Goal: Task Accomplishment & Management: Complete application form

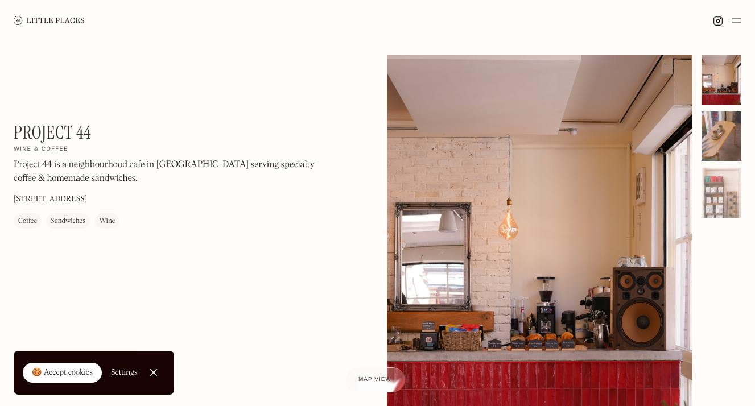
click at [710, 137] on div at bounding box center [722, 137] width 40 height 50
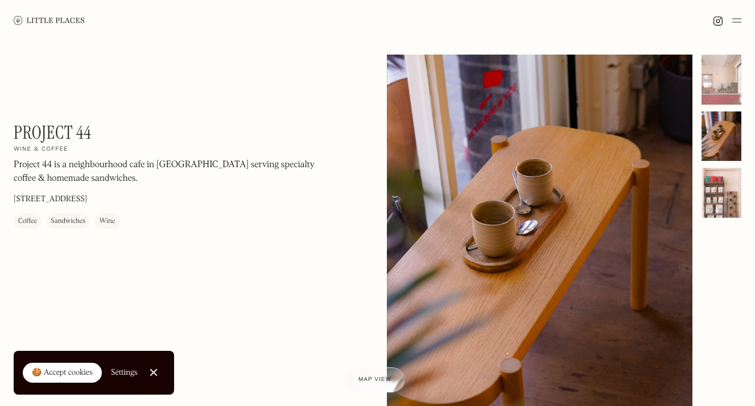
click at [732, 198] on div at bounding box center [722, 193] width 40 height 50
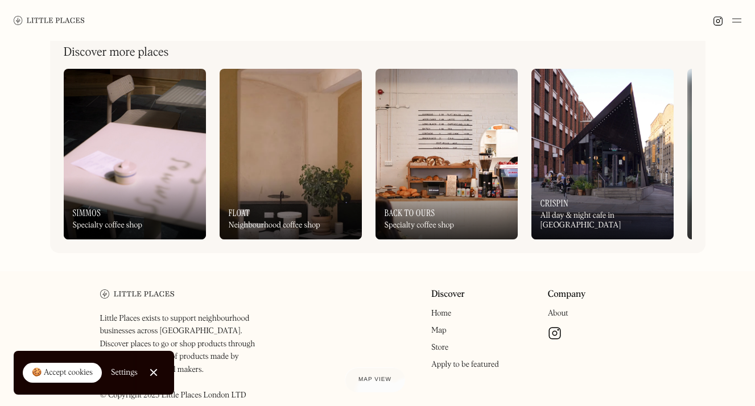
scroll to position [523, 0]
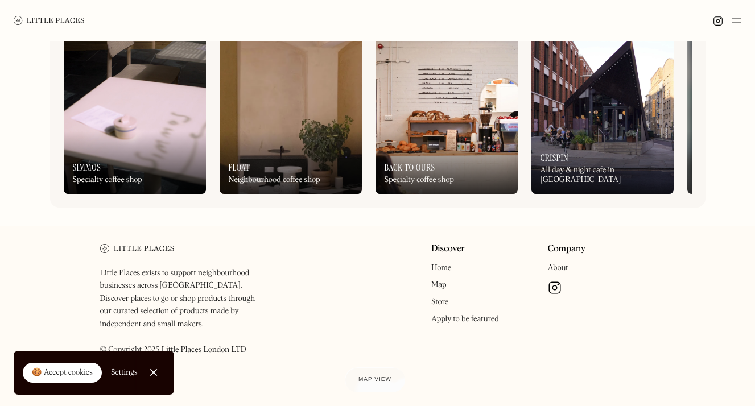
click at [451, 320] on link "Apply to be featured" at bounding box center [465, 319] width 68 height 8
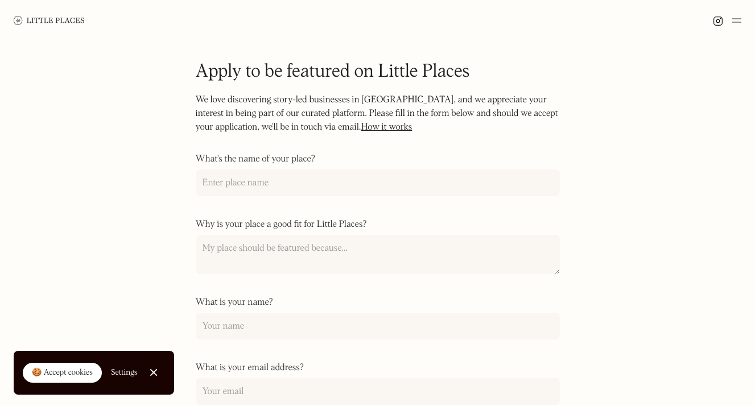
click at [376, 128] on link "How it works" at bounding box center [386, 127] width 51 height 9
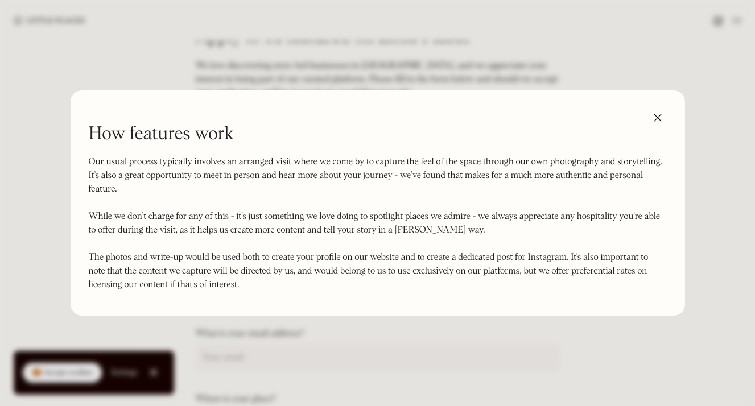
scroll to position [42, 0]
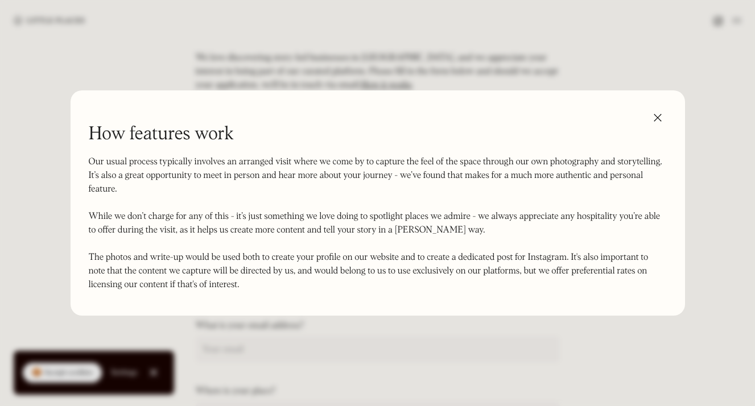
click at [52, 224] on div at bounding box center [377, 203] width 755 height 406
click at [659, 116] on img at bounding box center [658, 118] width 18 height 18
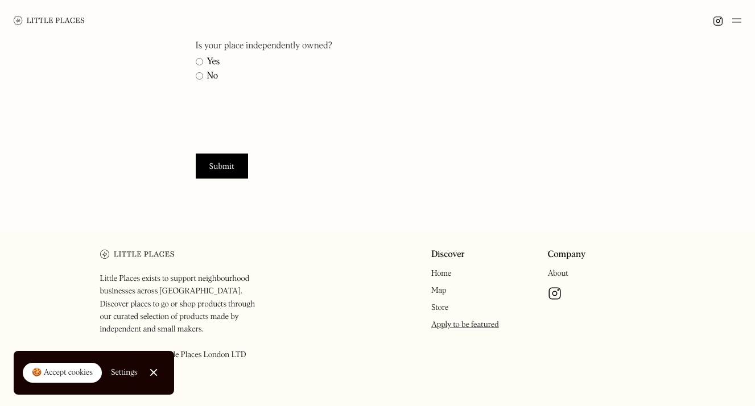
scroll to position [536, 0]
